Goal: Task Accomplishment & Management: Manage account settings

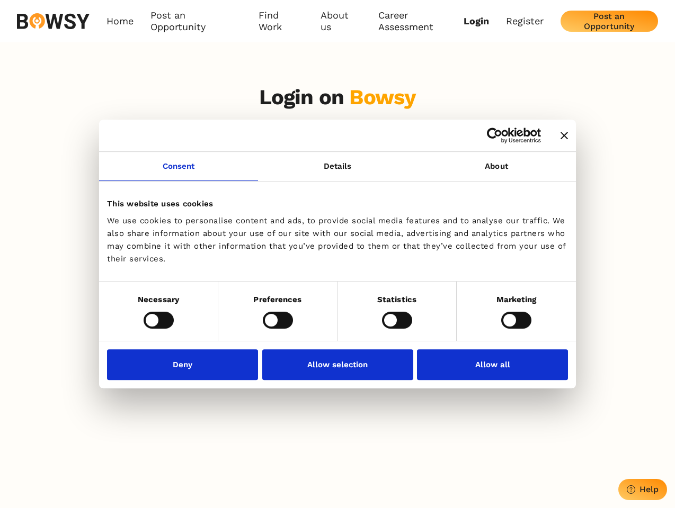
click at [560, 136] on icon "Close banner" at bounding box center [563, 135] width 7 height 7
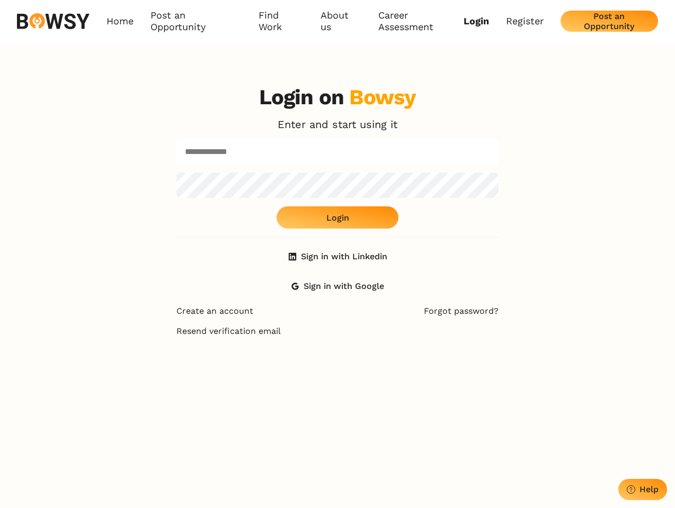
click at [178, 173] on link "Consent" at bounding box center [178, 166] width 159 height 29
click at [496, 173] on div "Login on Bowsy Enter and start using it Login Sign in with Linkedin Sign in wit…" at bounding box center [337, 191] width 322 height 212
click at [158, 320] on div "Login on Bowsy Enter and start using it Login Sign in with Linkedin Sign in wit…" at bounding box center [337, 330] width 675 height 508
click at [277, 320] on div "Login on Bowsy Enter and start using it Login Sign in with Linkedin Sign in wit…" at bounding box center [337, 330] width 339 height 508
click at [397, 320] on div "Login on Bowsy Enter and start using it Login Sign in with Linkedin Sign in wit…" at bounding box center [337, 330] width 339 height 508
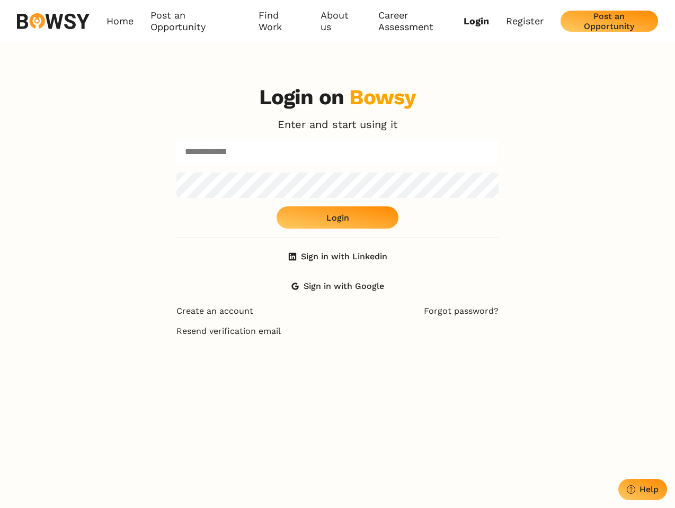
click at [516, 320] on div "Login on Bowsy Enter and start using it Login Sign in with Linkedin Sign in wit…" at bounding box center [337, 330] width 675 height 508
click at [185, 364] on div "Login on Bowsy Enter and start using it Login Sign in with Linkedin Sign in wit…" at bounding box center [337, 330] width 339 height 508
click at [337, 364] on div "Login on Bowsy Enter and start using it Login Sign in with Linkedin Sign in wit…" at bounding box center [337, 330] width 339 height 508
